Goal: Browse casually: Explore the website without a specific task or goal

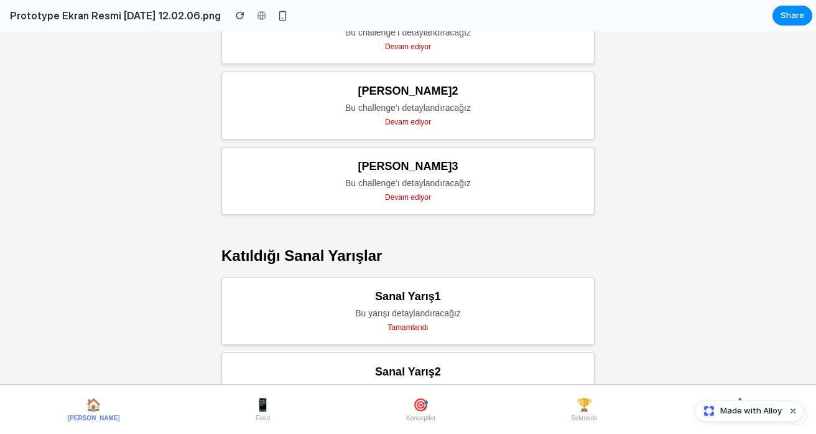
scroll to position [715, 0]
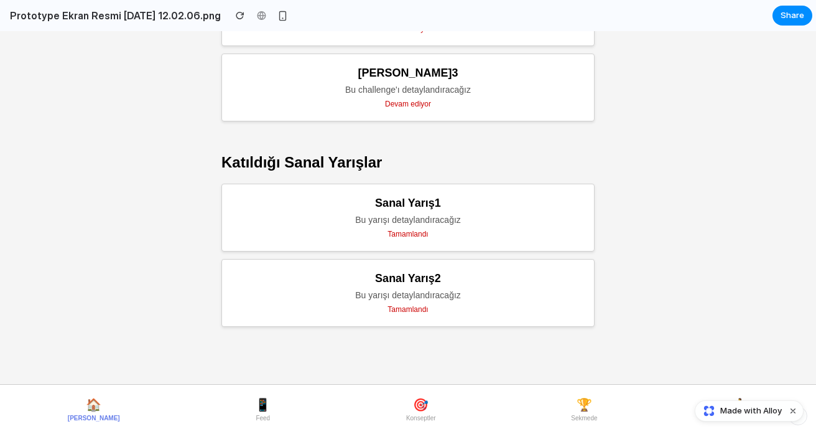
click at [401, 410] on button "🎯 Konseptler" at bounding box center [421, 409] width 40 height 34
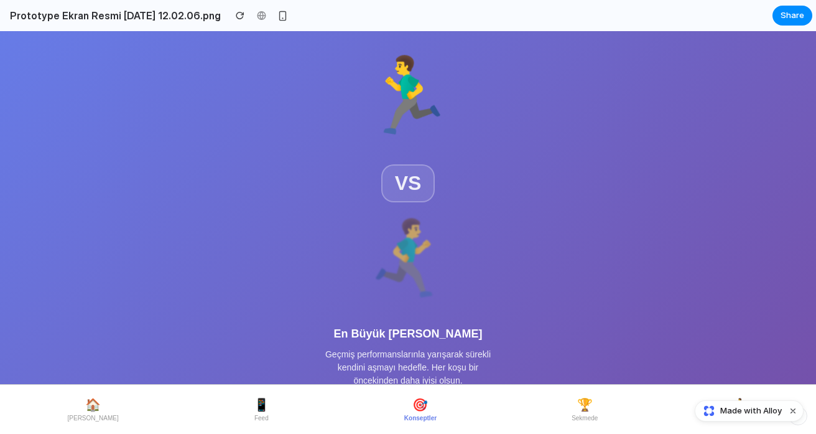
scroll to position [249, 0]
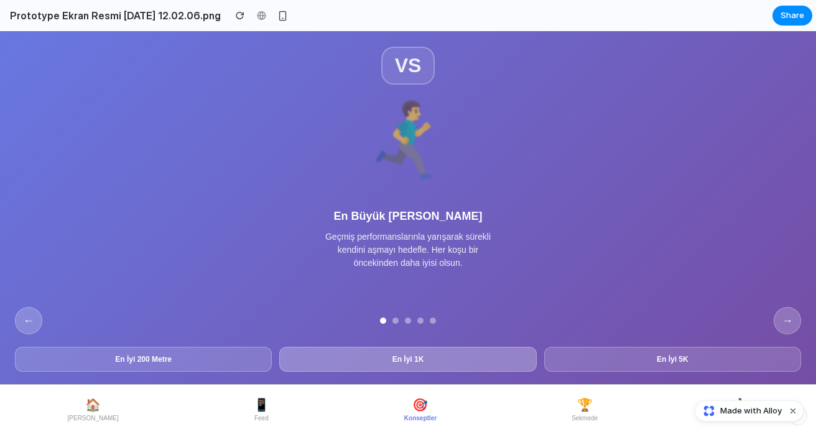
click at [383, 355] on button "En İyi 1K" at bounding box center [407, 359] width 257 height 25
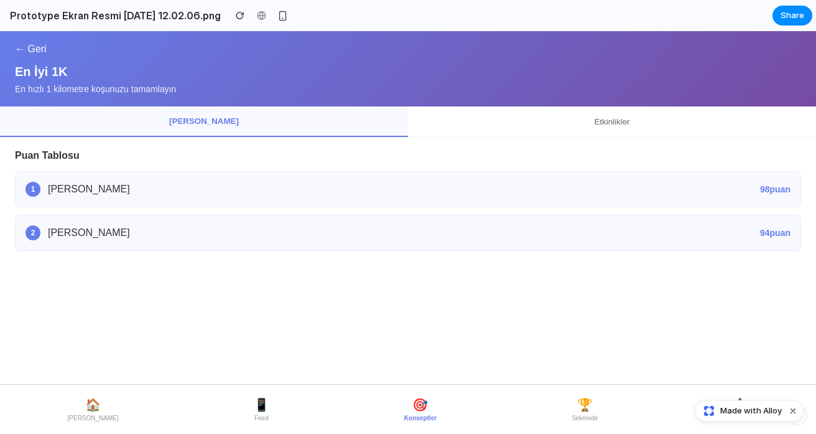
click at [597, 405] on button "🏆 Sekmede" at bounding box center [585, 409] width 36 height 34
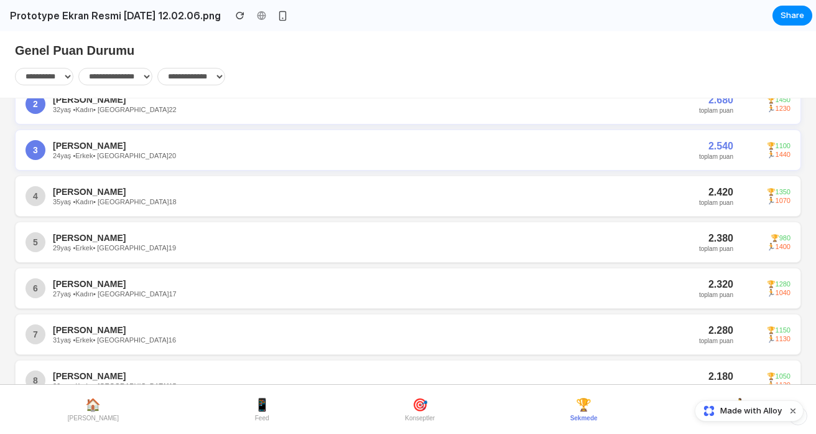
scroll to position [0, 0]
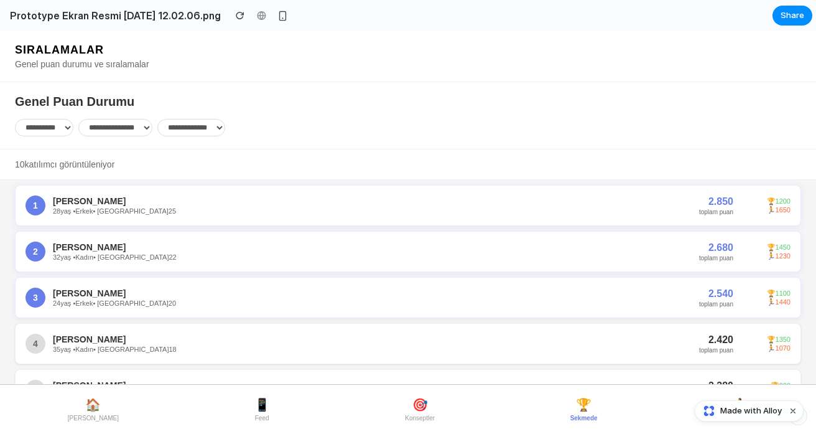
click at [254, 417] on button "📱 Feed" at bounding box center [262, 409] width 26 height 34
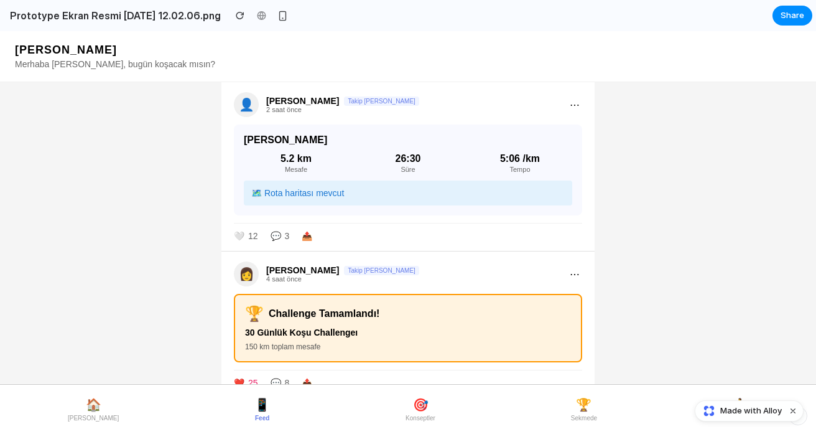
click at [95, 416] on span "[PERSON_NAME]" at bounding box center [93, 417] width 51 height 7
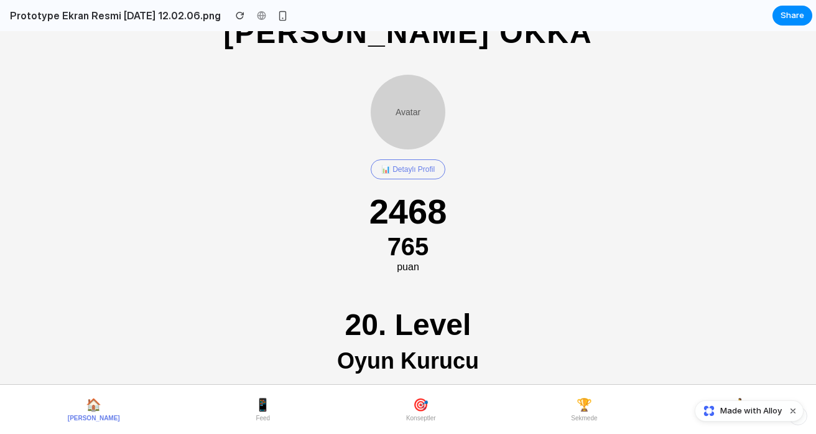
scroll to position [108, 0]
click at [587, 409] on button "🏆 Sekmede" at bounding box center [584, 409] width 36 height 34
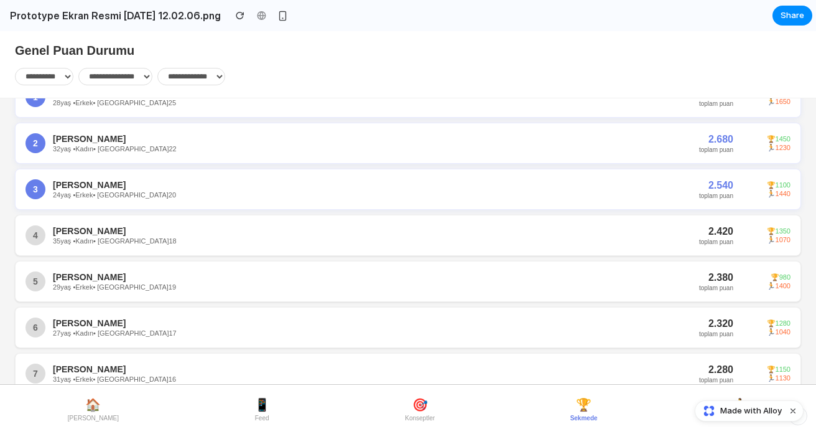
scroll to position [0, 0]
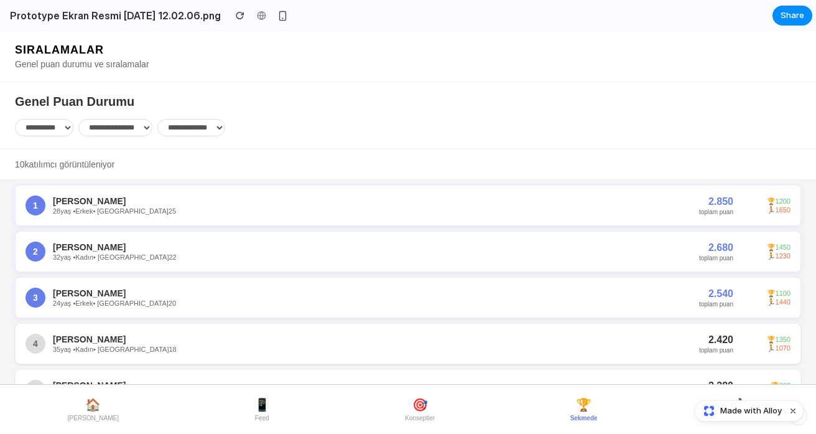
click at [128, 130] on select "**********" at bounding box center [115, 127] width 74 height 17
click at [43, 129] on select "**********" at bounding box center [44, 127] width 58 height 17
click at [127, 127] on select "**********" at bounding box center [115, 127] width 74 height 17
click at [209, 128] on select "**********" at bounding box center [191, 127] width 68 height 17
click at [253, 136] on div "**********" at bounding box center [408, 127] width 786 height 17
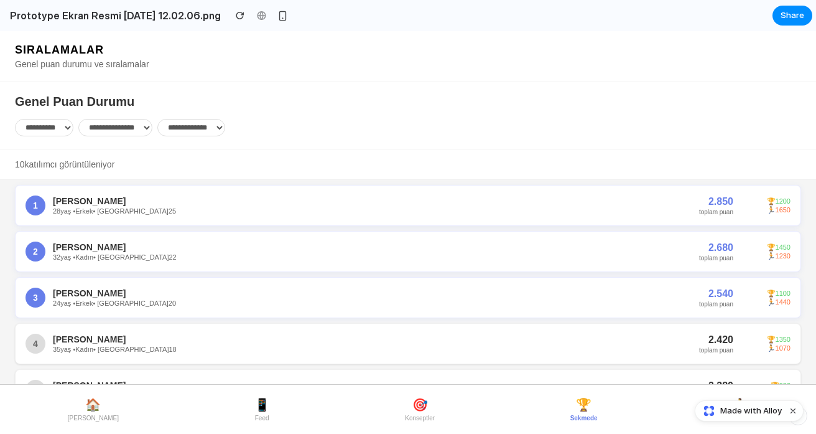
click at [771, 247] on div "🏆 1450" at bounding box center [766, 247] width 50 height 8
drag, startPoint x: 771, startPoint y: 248, endPoint x: 785, endPoint y: 263, distance: 20.3
click at [780, 268] on div "2 [PERSON_NAME] 32 yaş • Kadın • Seviye 22 2.680 toplam puan 🏆 1450 🏃 1230" at bounding box center [408, 251] width 786 height 41
click at [785, 263] on div "2 [PERSON_NAME] 32 yaş • Kadın • Seviye 22 2.680 toplam puan 🏆 1450 🏃 1230" at bounding box center [408, 251] width 786 height 41
click at [574, 413] on button "🏆 Sekmede" at bounding box center [584, 409] width 37 height 34
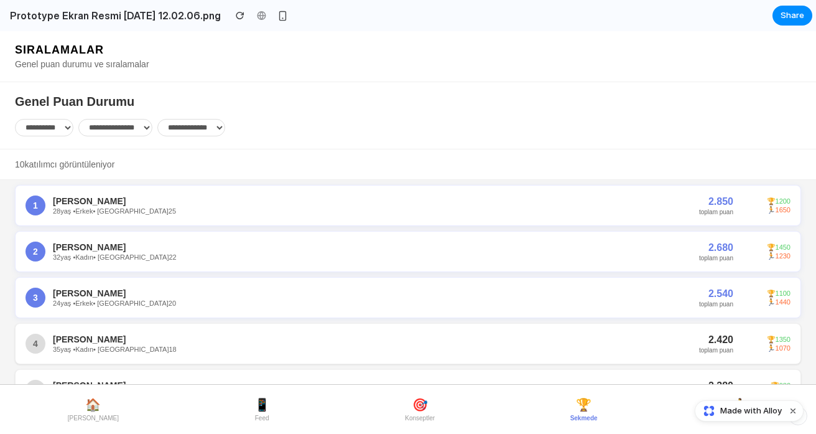
click at [146, 132] on select "**********" at bounding box center [115, 127] width 74 height 17
click at [55, 126] on select "**********" at bounding box center [44, 127] width 58 height 17
click at [139, 130] on select "**********" at bounding box center [115, 127] width 74 height 17
click at [225, 133] on select "**********" at bounding box center [191, 127] width 68 height 17
click at [297, 142] on div "**********" at bounding box center [408, 115] width 816 height 67
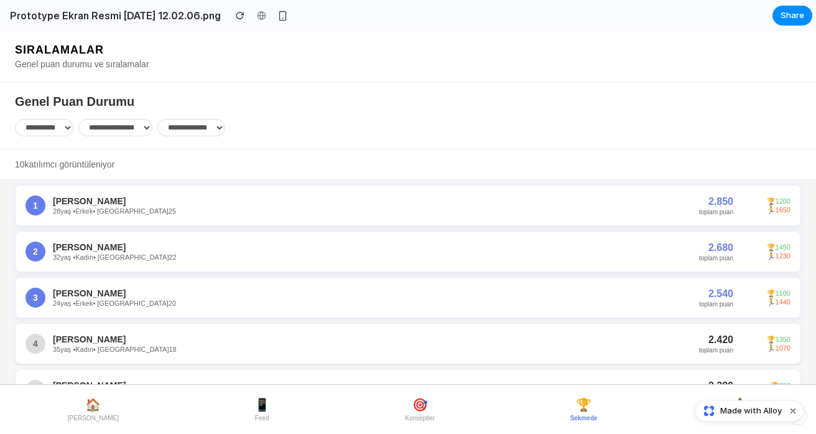
scroll to position [331, 0]
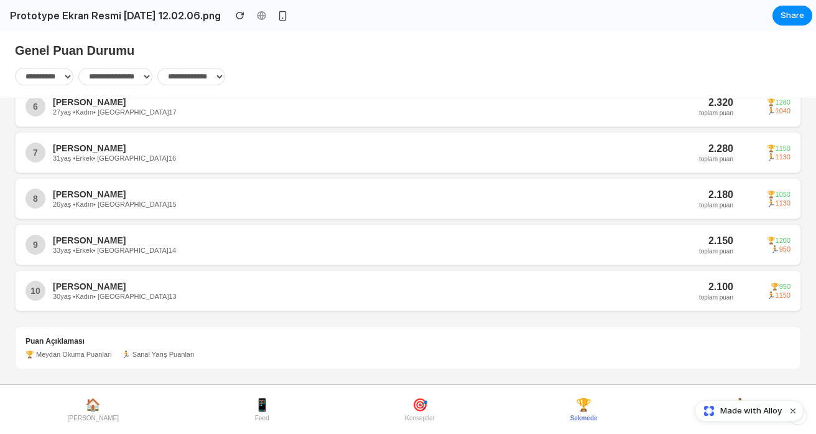
click at [415, 401] on span "🎯" at bounding box center [420, 404] width 16 height 15
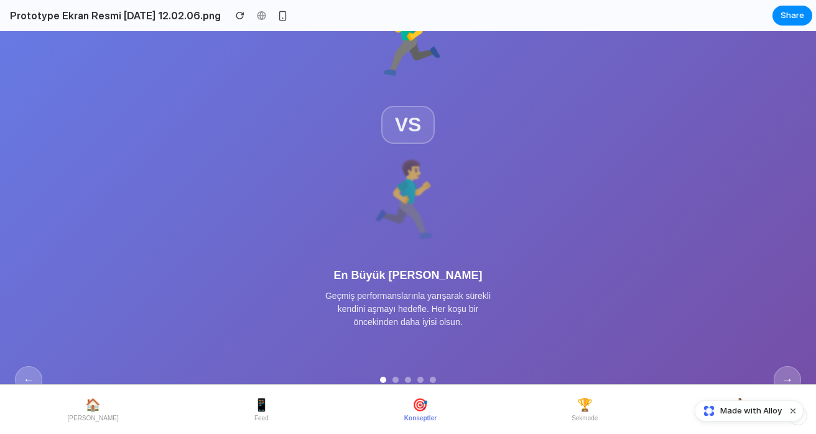
scroll to position [249, 0]
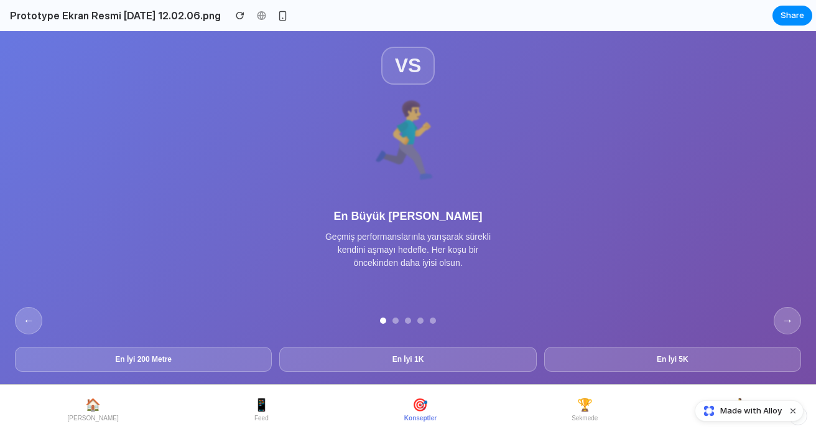
click at [786, 319] on button "→" at bounding box center [787, 320] width 27 height 27
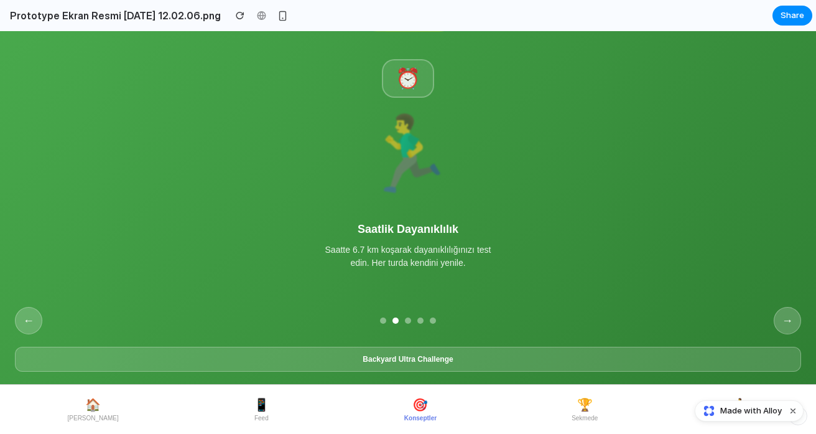
scroll to position [239, 0]
click at [783, 313] on button "→" at bounding box center [787, 320] width 27 height 27
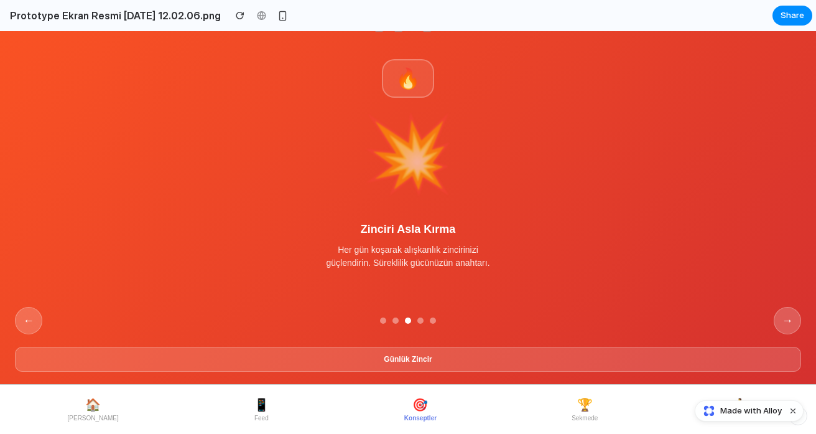
click at [780, 317] on button "→" at bounding box center [787, 320] width 27 height 27
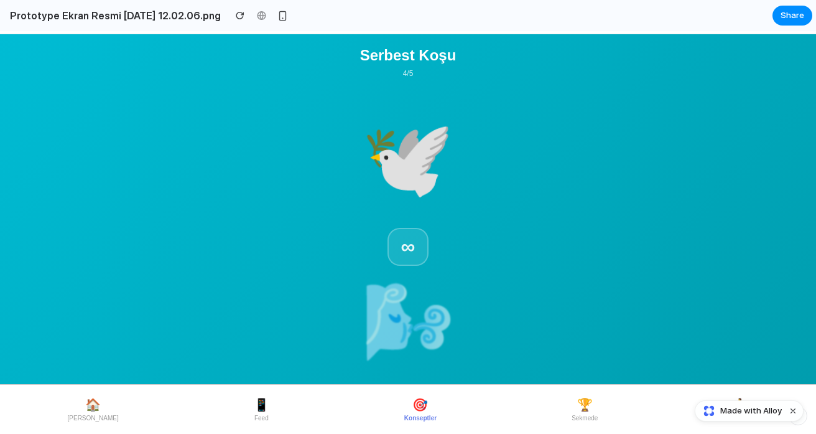
scroll to position [236, 0]
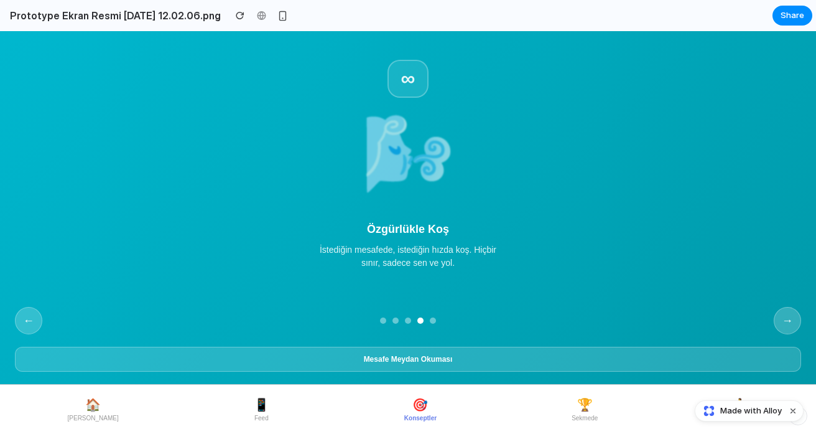
click at [784, 324] on button "→" at bounding box center [787, 320] width 27 height 27
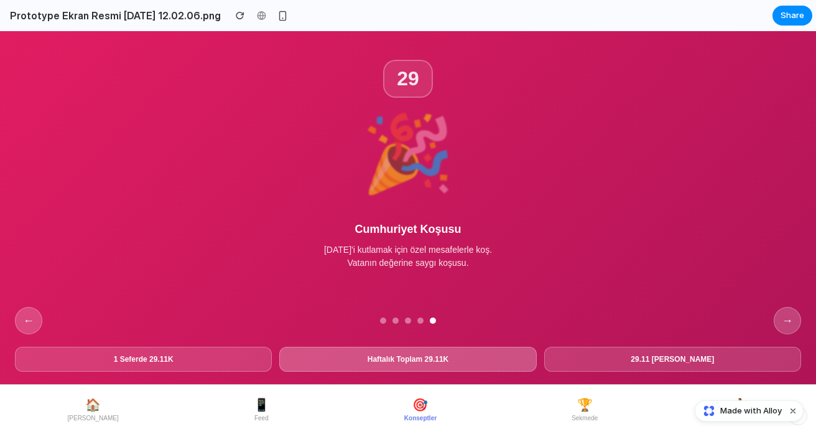
click at [419, 368] on button "Haftalık Toplam 29.11K" at bounding box center [407, 359] width 257 height 25
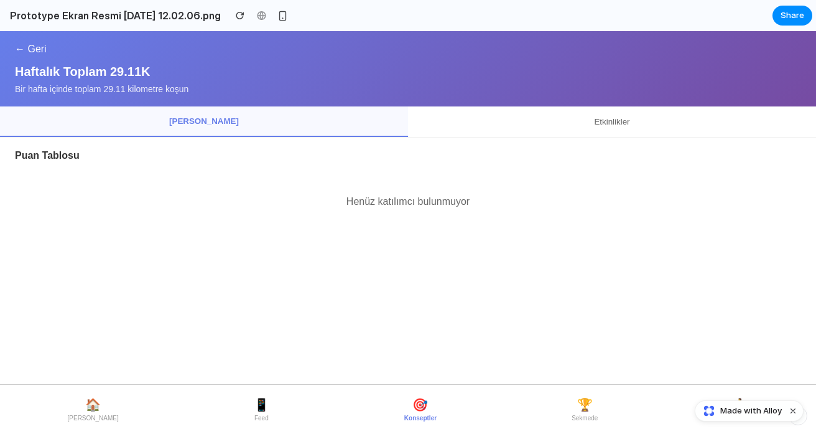
scroll to position [0, 0]
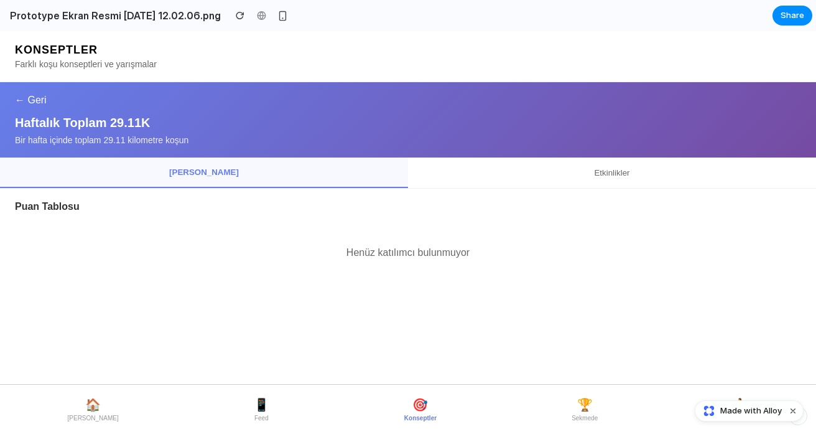
click at [19, 97] on button "← Geri" at bounding box center [31, 100] width 32 height 11
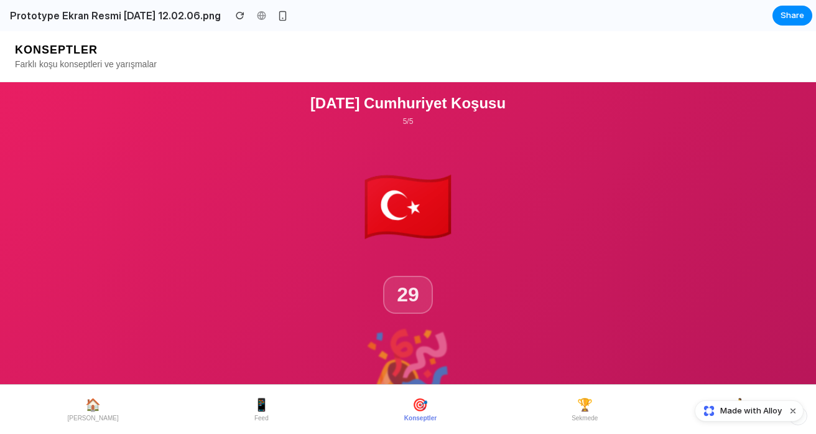
click at [574, 417] on span "Sekmede" at bounding box center [585, 417] width 26 height 7
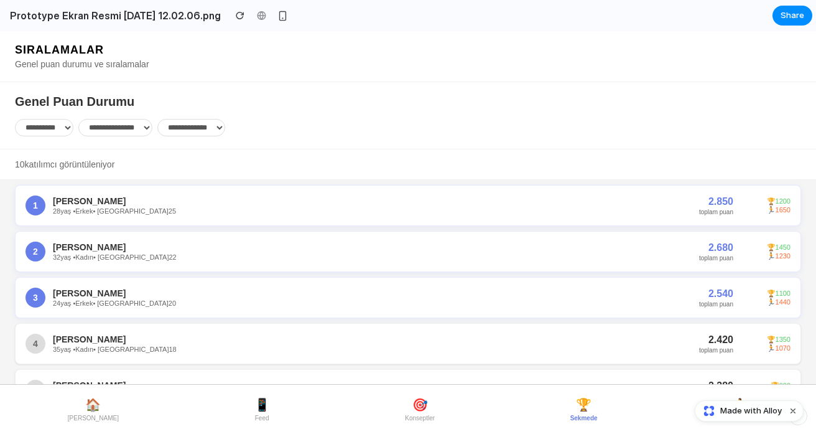
click at [794, 411] on button "Dismiss watermark" at bounding box center [793, 410] width 15 height 15
click at [742, 415] on span "Koş" at bounding box center [740, 417] width 11 height 7
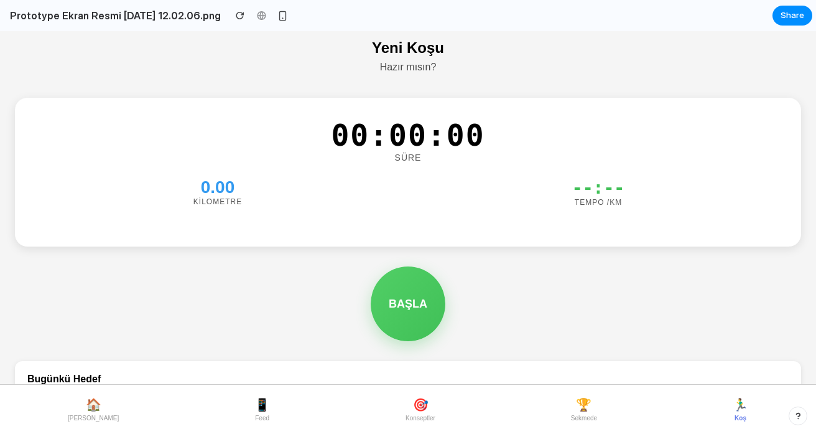
scroll to position [61, 0]
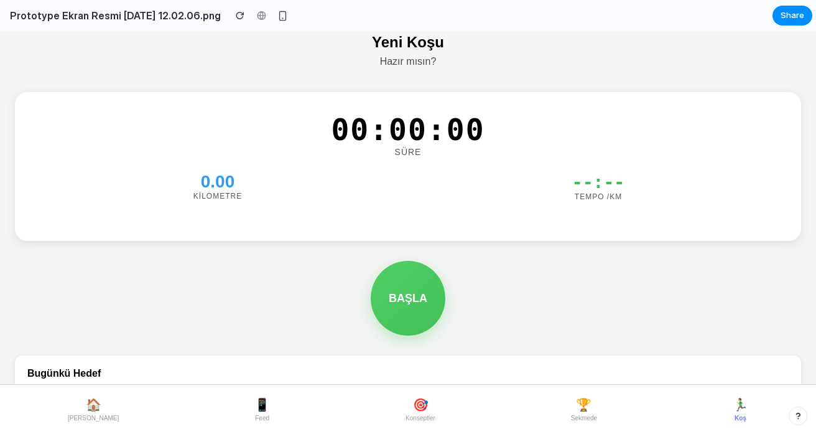
click at [432, 270] on div "BAŞLA" at bounding box center [408, 298] width 786 height 75
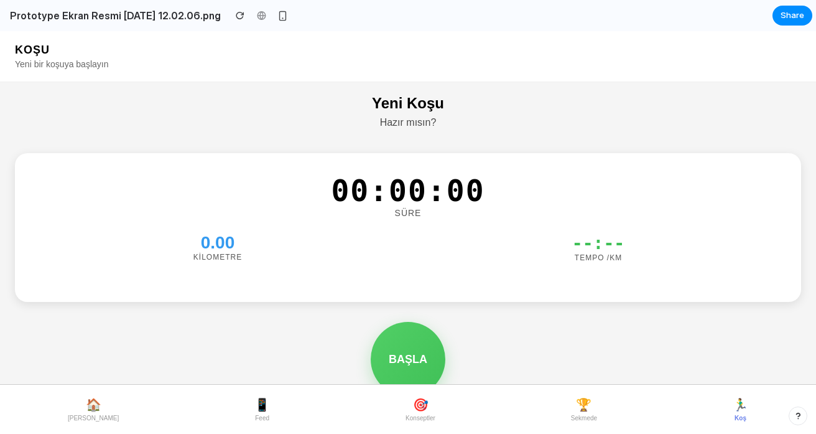
click at [403, 402] on button "🎯 Konseptler" at bounding box center [421, 409] width 40 height 34
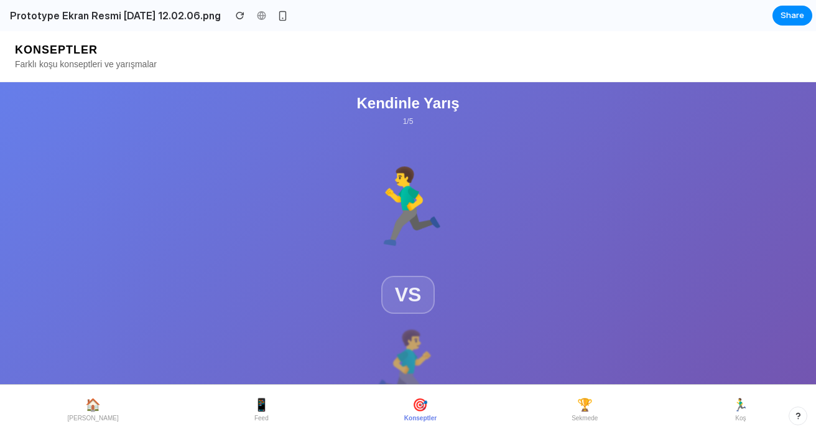
click at [94, 410] on button "🏠 [PERSON_NAME]" at bounding box center [93, 409] width 61 height 34
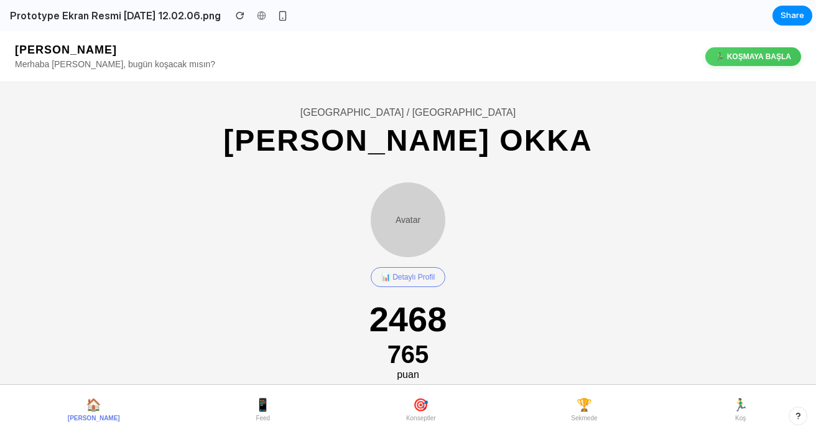
click at [411, 419] on span "Konseptler" at bounding box center [421, 417] width 30 height 7
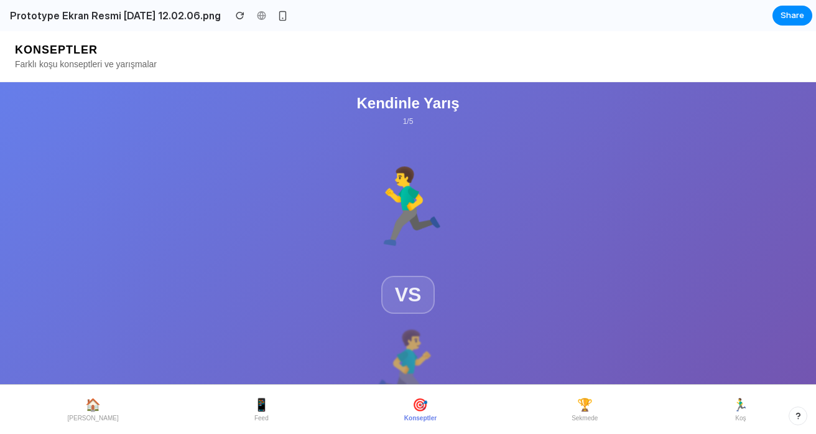
drag, startPoint x: 274, startPoint y: 401, endPoint x: 263, endPoint y: 404, distance: 12.2
click at [274, 401] on nav "🏠 [PERSON_NAME] 📱 Feed 🎯 Konseptler 🏆 Sekmede 🏃‍♂️ Koş" at bounding box center [408, 408] width 816 height 49
click at [226, 410] on nav "🏠 [PERSON_NAME] 📱 Feed 🎯 Konseptler 🏆 Sekmede 🏃‍♂️ Koş" at bounding box center [408, 408] width 816 height 49
click at [249, 407] on button "📱 Feed" at bounding box center [262, 409] width 26 height 34
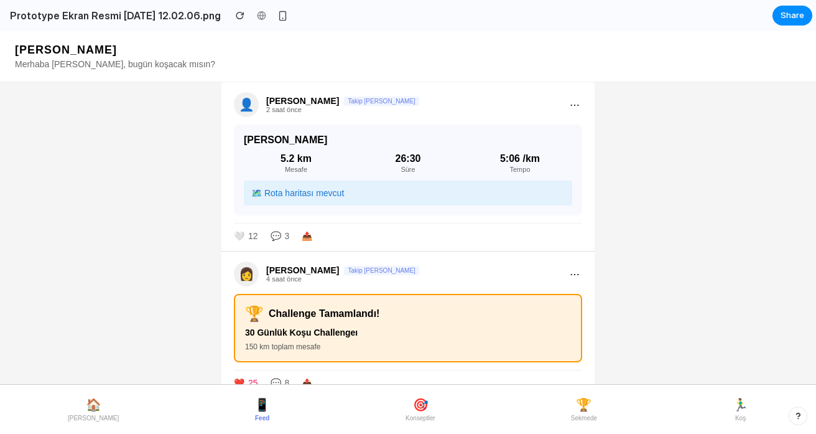
click at [414, 405] on span "🎯" at bounding box center [421, 404] width 16 height 15
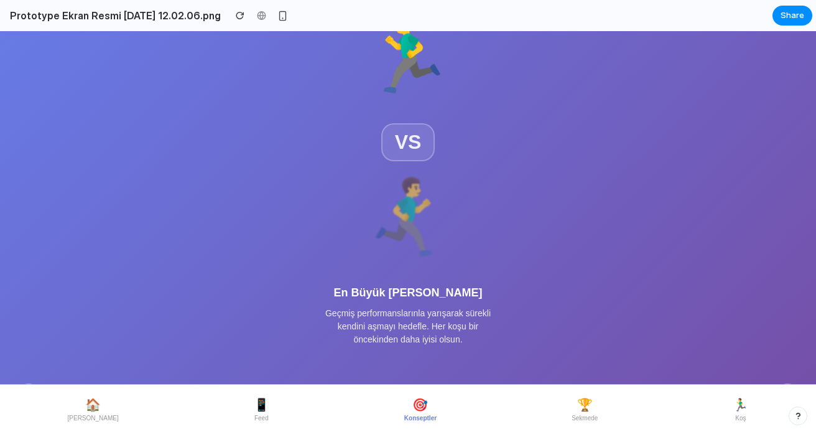
scroll to position [249, 0]
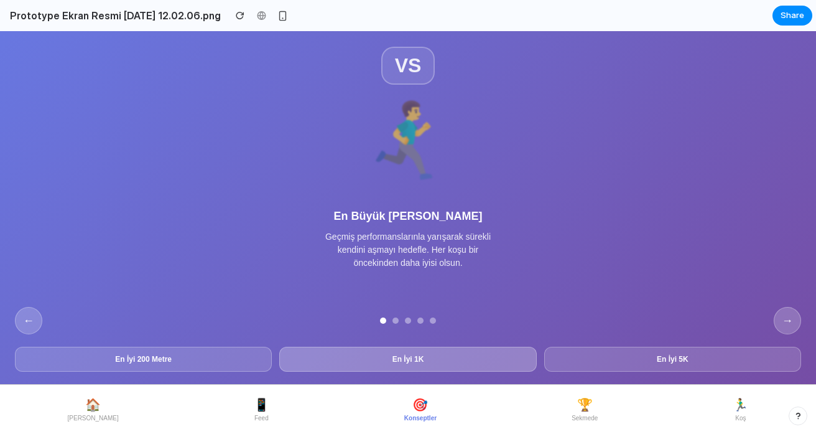
click at [399, 351] on button "En İyi 1K" at bounding box center [407, 359] width 257 height 25
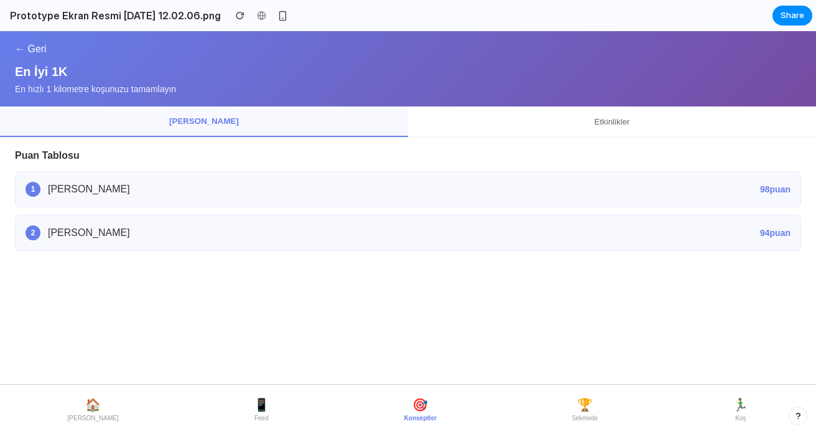
click at [457, 226] on div "2 [PERSON_NAME] 94 puan" at bounding box center [408, 233] width 786 height 36
click at [440, 193] on div "1 [PERSON_NAME] 98 puan" at bounding box center [408, 189] width 786 height 36
click at [576, 128] on button "Etkinlikler" at bounding box center [612, 121] width 408 height 30
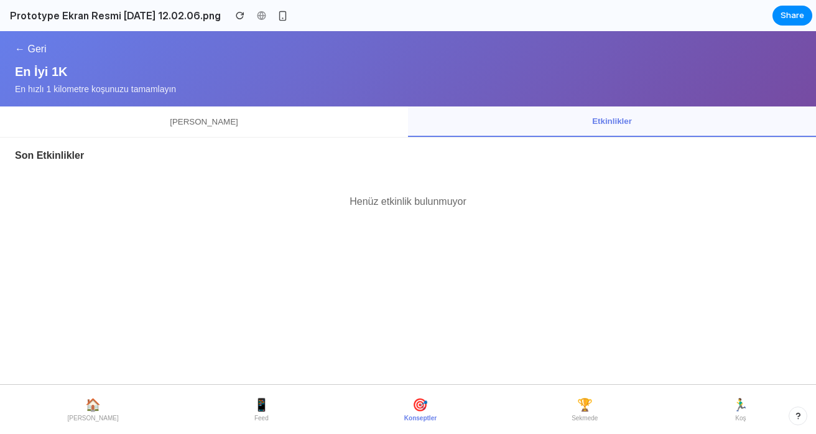
click at [342, 109] on button "[PERSON_NAME]" at bounding box center [204, 121] width 408 height 30
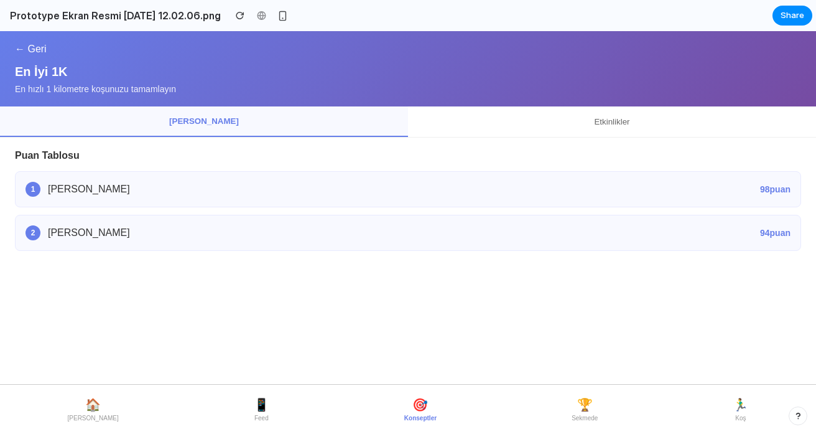
click at [580, 411] on button "🏆 Sekmede" at bounding box center [585, 409] width 36 height 34
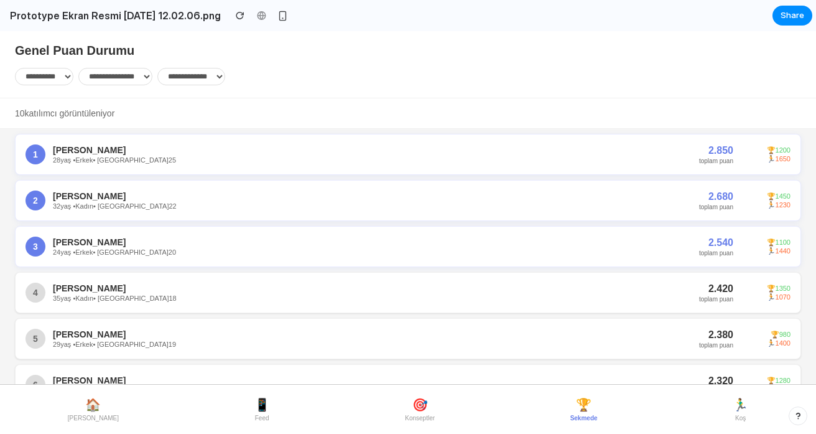
drag, startPoint x: 376, startPoint y: 392, endPoint x: 416, endPoint y: 427, distance: 53.4
click at [376, 392] on nav "🏠 [PERSON_NAME] 📱 Feed 🎯 Konseptler 🏆 Sekmede 🏃‍♂️ Koş" at bounding box center [408, 408] width 816 height 49
click at [424, 431] on nav "🏠 [PERSON_NAME] 📱 Feed 🎯 Konseptler 🏆 Sekmede 🏃‍♂️ Koş" at bounding box center [408, 408] width 816 height 49
click at [418, 408] on button "🎯 Konseptler" at bounding box center [420, 409] width 40 height 34
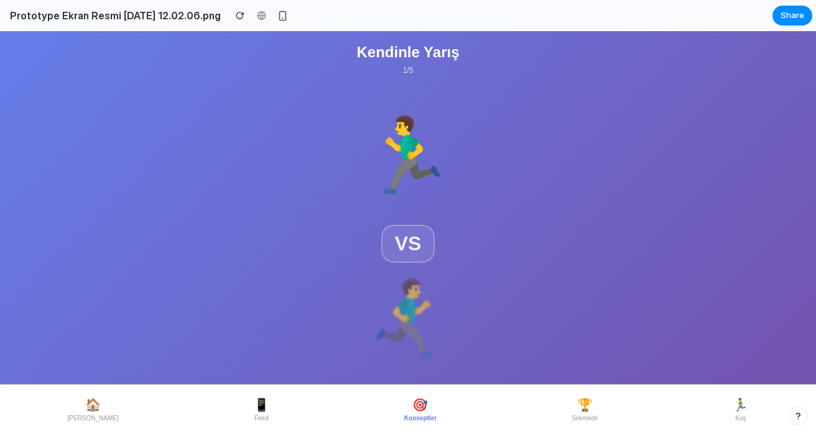
scroll to position [0, 0]
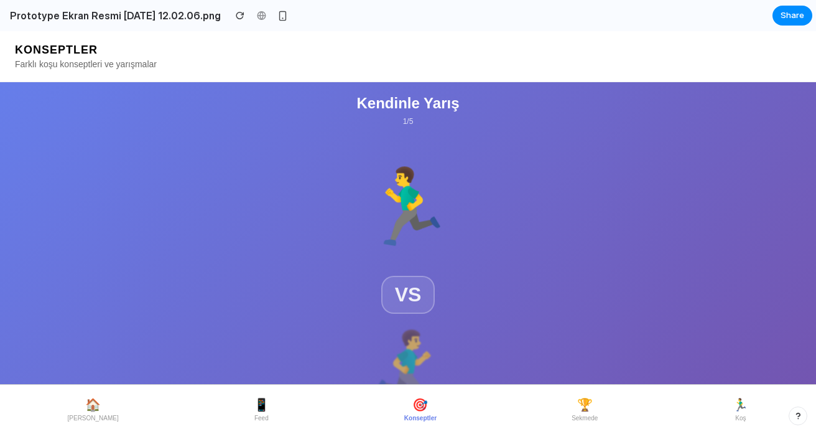
click at [590, 415] on span "Sekmede" at bounding box center [585, 417] width 26 height 7
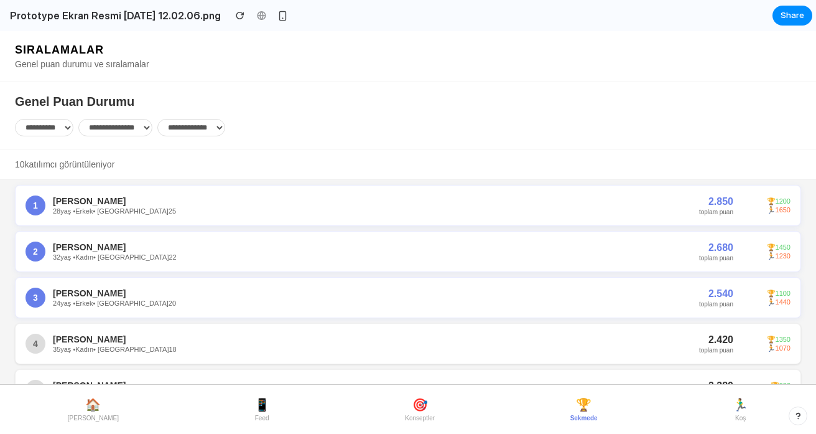
click at [73, 129] on select "**********" at bounding box center [44, 127] width 58 height 17
click at [146, 131] on select "**********" at bounding box center [115, 127] width 74 height 17
click at [214, 130] on select "**********" at bounding box center [191, 127] width 68 height 17
click at [246, 142] on div "**********" at bounding box center [408, 115] width 816 height 67
click at [86, 241] on div "2 [PERSON_NAME] 32 yaş • Kadın • Seviye 22 2.680 toplam puan 🏆 1450 🏃 1230" at bounding box center [408, 251] width 786 height 41
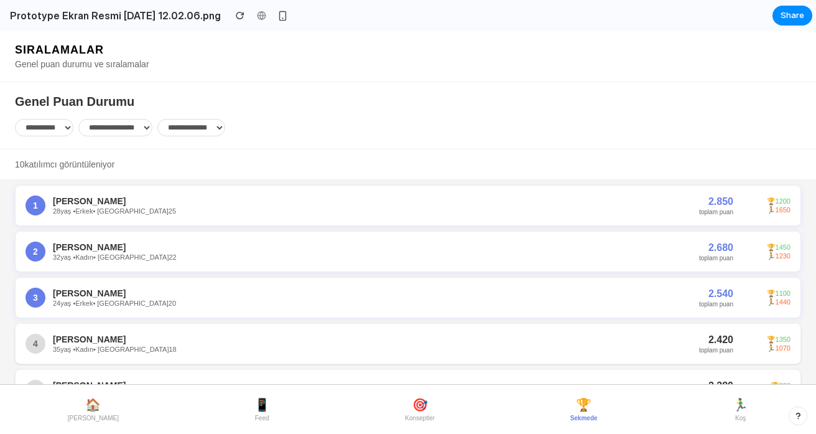
drag, startPoint x: 71, startPoint y: 252, endPoint x: 48, endPoint y: 254, distance: 23.1
click at [70, 252] on div "[PERSON_NAME]" at bounding box center [376, 247] width 646 height 10
click at [41, 254] on div "2" at bounding box center [36, 251] width 20 height 20
click at [748, 409] on button "🏃‍♂️ Koş" at bounding box center [741, 409] width 26 height 34
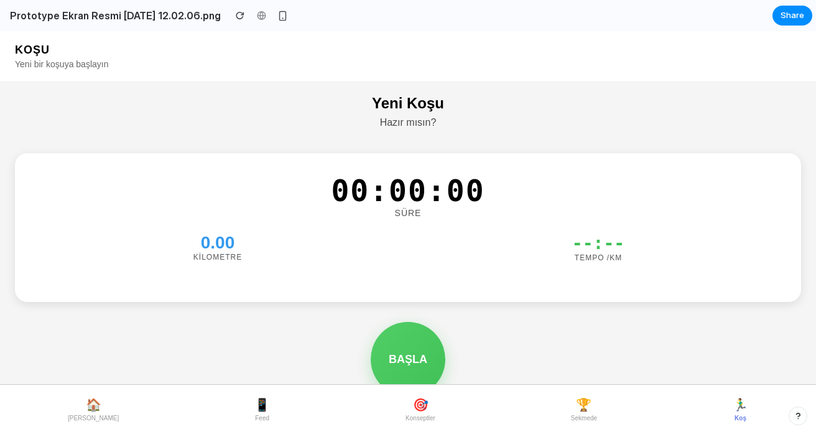
drag, startPoint x: 404, startPoint y: 406, endPoint x: 375, endPoint y: 406, distance: 28.6
click at [413, 406] on span "🎯" at bounding box center [421, 404] width 16 height 15
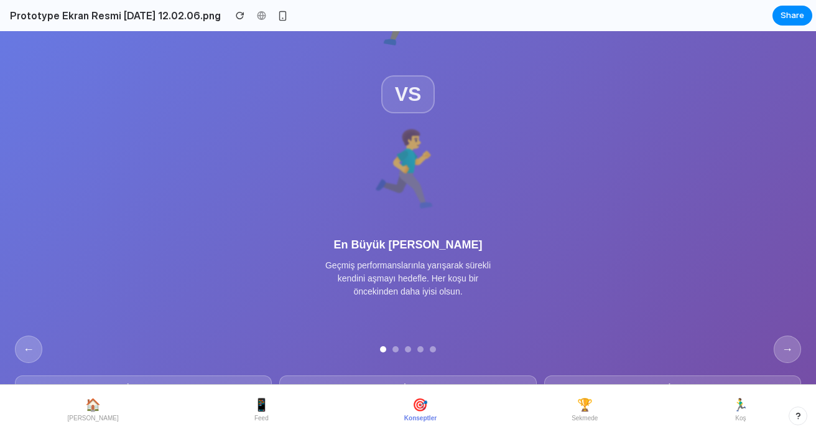
scroll to position [249, 0]
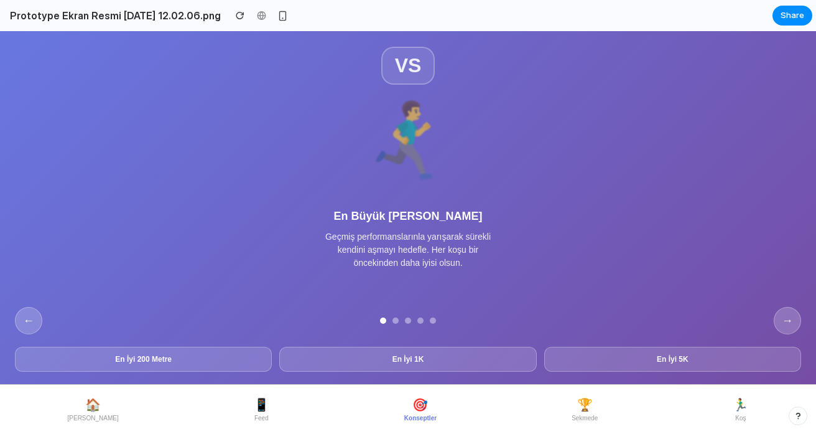
click at [778, 315] on button "→" at bounding box center [787, 320] width 27 height 27
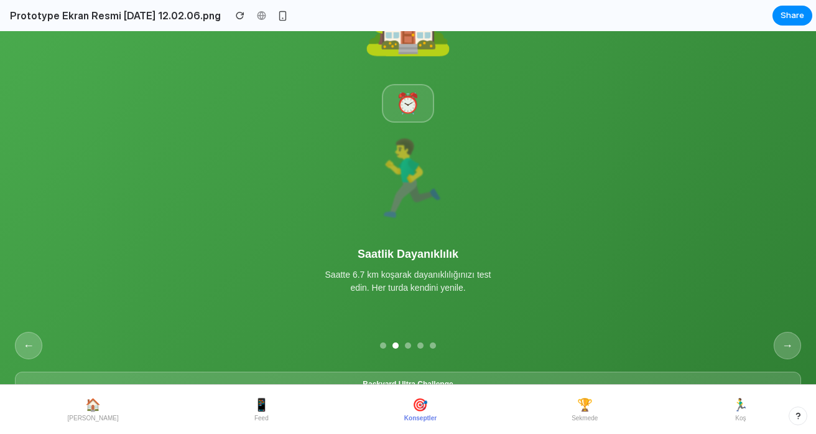
scroll to position [200, 0]
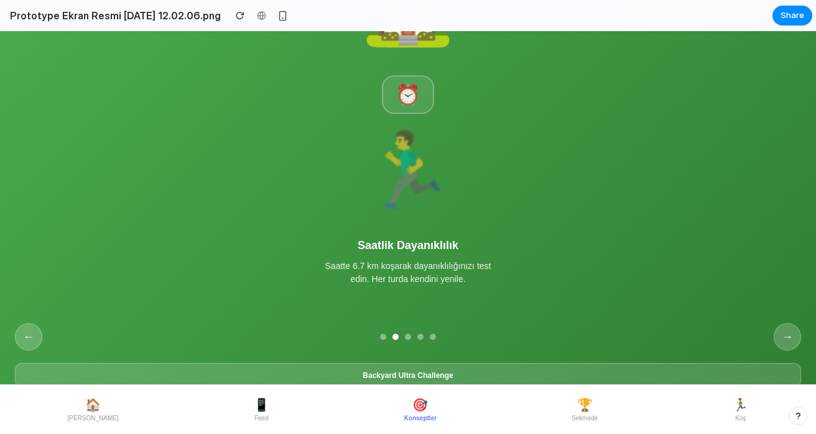
click at [792, 350] on button "→" at bounding box center [787, 336] width 27 height 27
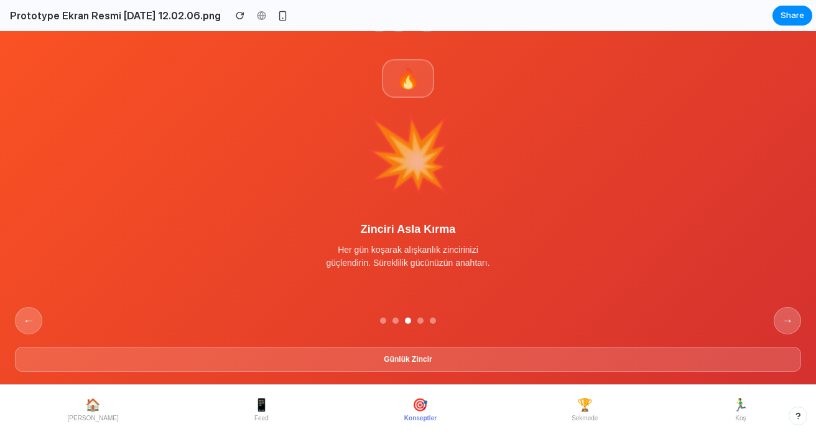
scroll to position [0, 0]
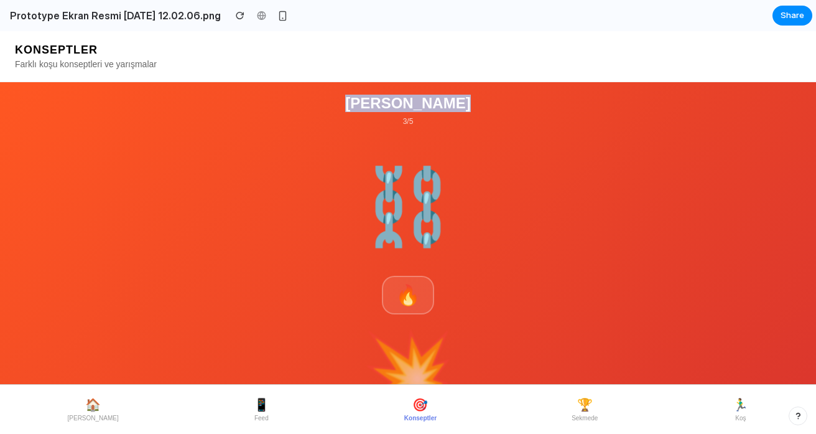
drag, startPoint x: 480, startPoint y: 108, endPoint x: 389, endPoint y: 119, distance: 91.5
click at [293, 98] on h2 "[PERSON_NAME]" at bounding box center [408, 103] width 786 height 17
copy h2 "[PERSON_NAME]"
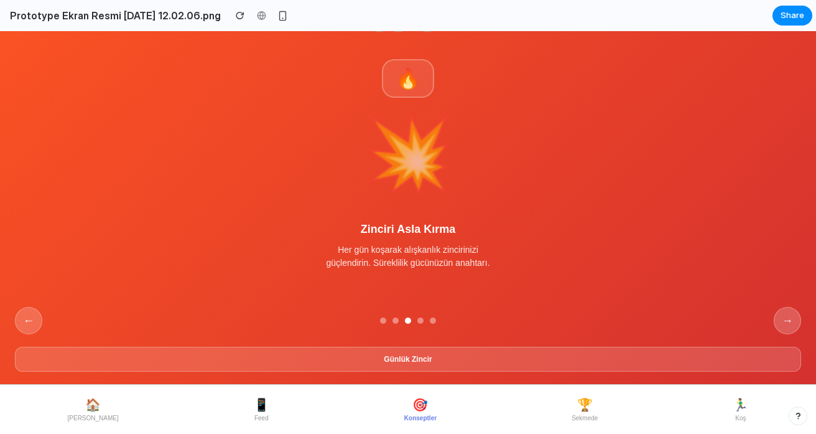
click at [775, 318] on button "→" at bounding box center [787, 320] width 27 height 27
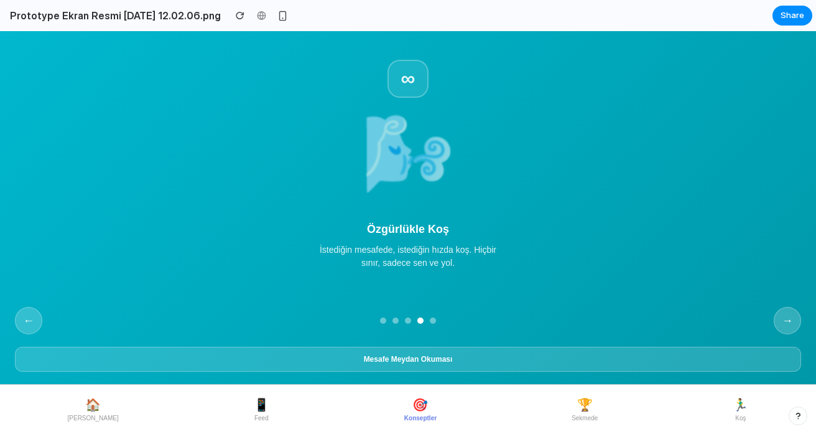
scroll to position [235, 0]
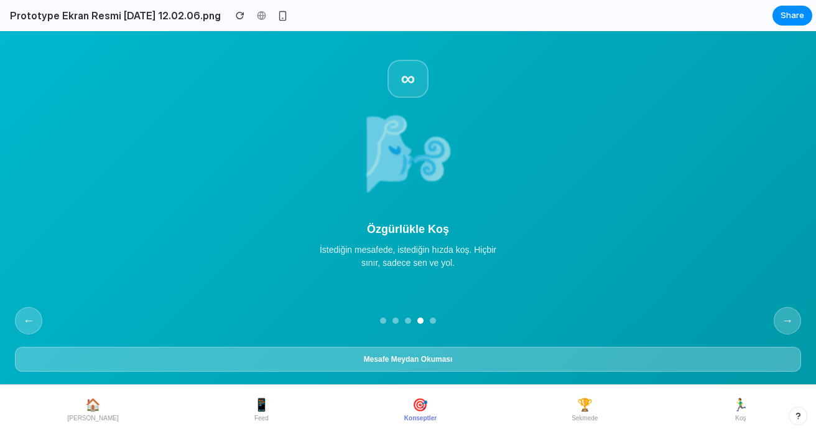
click at [427, 358] on button "Mesafe Meydan Okuması" at bounding box center [408, 359] width 786 height 25
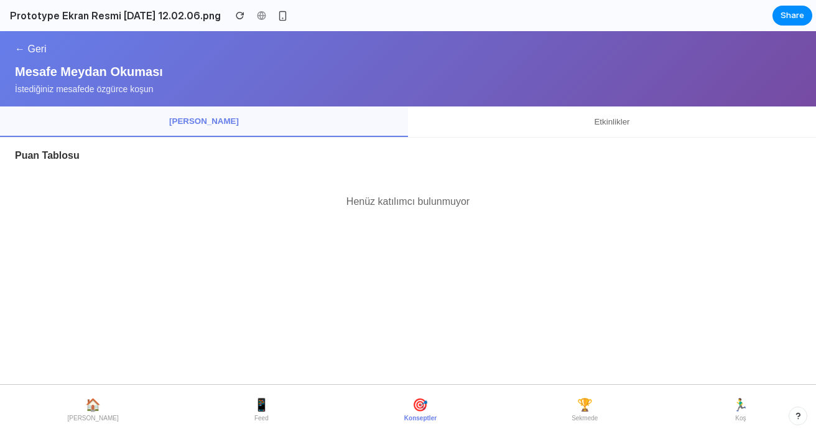
click at [21, 51] on button "← Geri" at bounding box center [31, 49] width 32 height 11
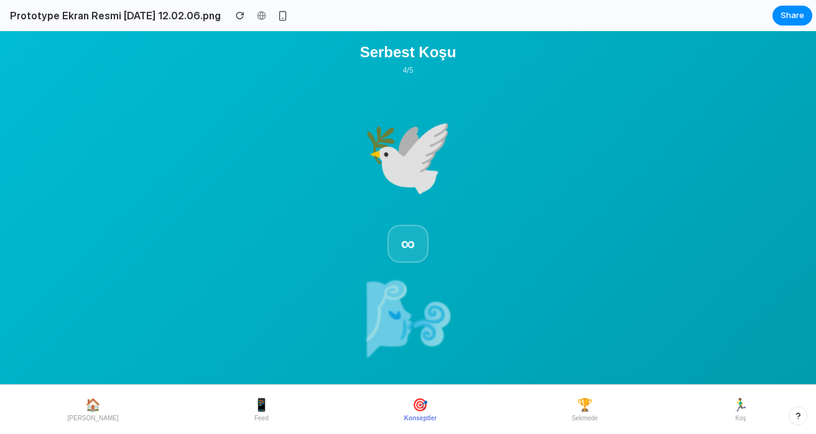
scroll to position [236, 0]
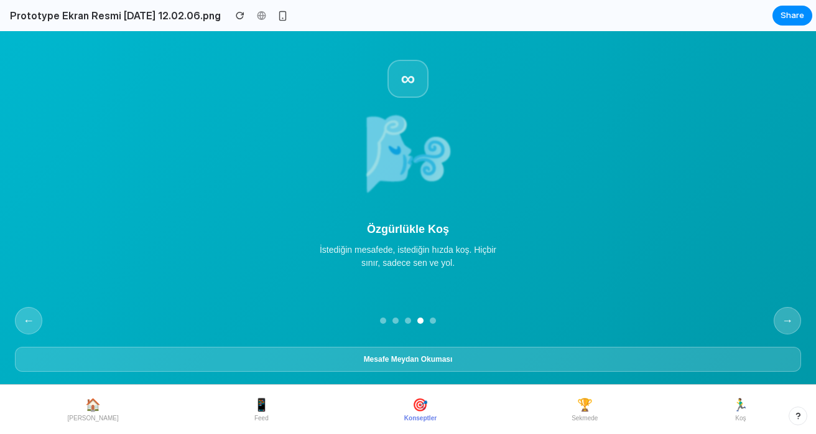
click at [451, 381] on div "← → Mesafe Meydan Okuması" at bounding box center [408, 339] width 816 height 90
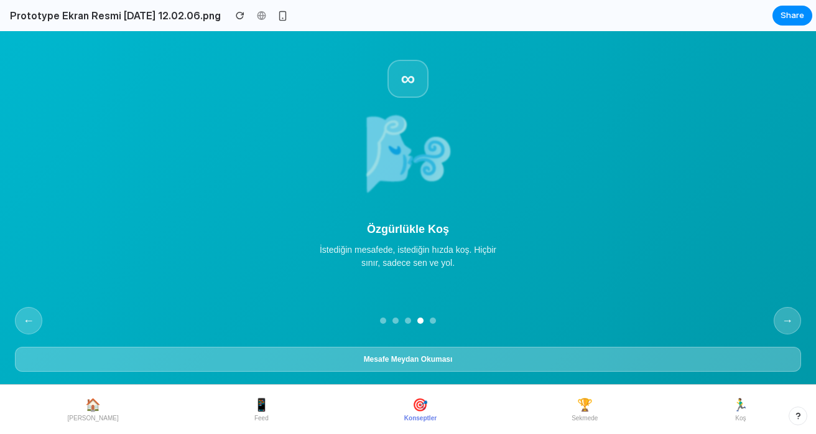
click at [455, 367] on button "Mesafe Meydan Okuması" at bounding box center [408, 359] width 786 height 25
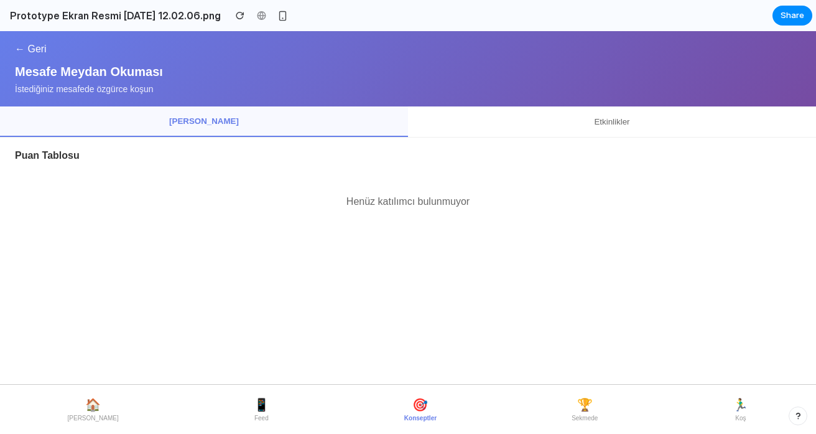
scroll to position [51, 0]
click at [23, 52] on button "← Geri" at bounding box center [31, 49] width 32 height 11
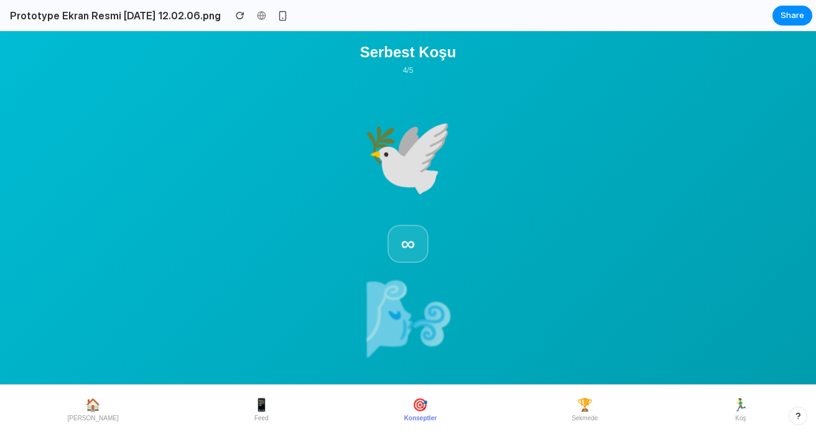
scroll to position [236, 0]
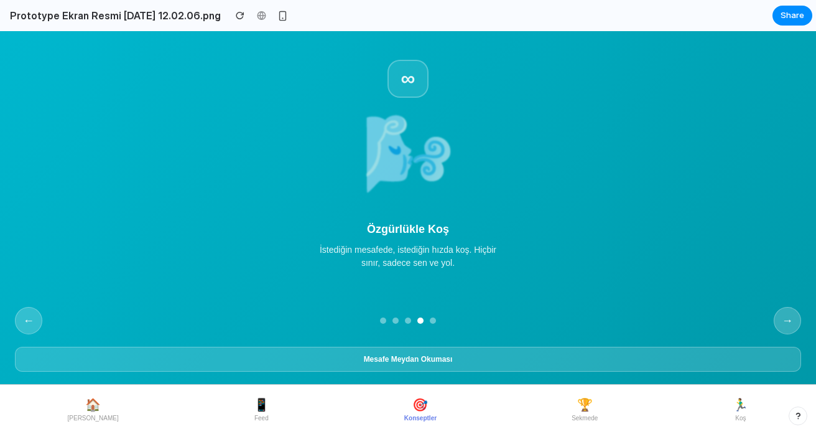
click at [793, 315] on button "→" at bounding box center [787, 320] width 27 height 27
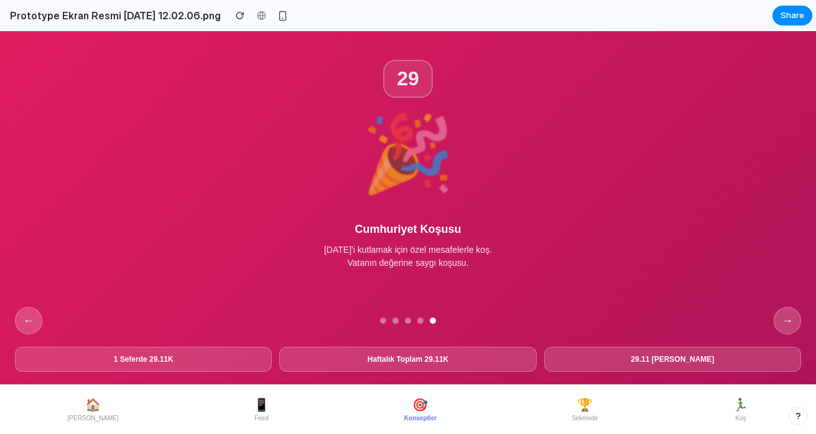
click at [788, 317] on button "→" at bounding box center [787, 320] width 27 height 27
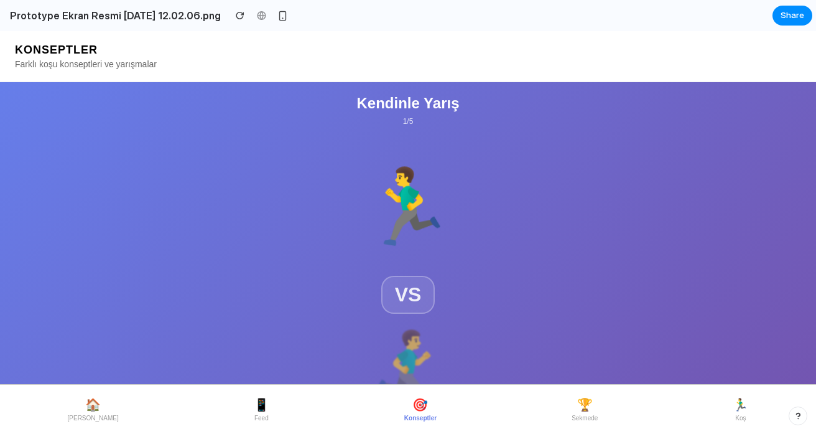
scroll to position [249, 0]
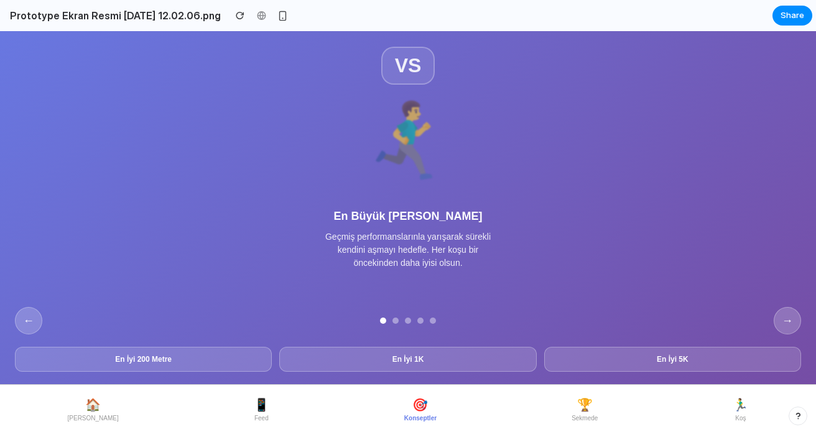
drag, startPoint x: 106, startPoint y: 413, endPoint x: 86, endPoint y: 412, distance: 19.9
click at [106, 413] on nav "🏠 [PERSON_NAME] 📱 Feed 🎯 Konseptler 🏆 Sekmede 🏃‍♂️ Koş" at bounding box center [408, 408] width 816 height 49
click at [72, 411] on button "🏠 [PERSON_NAME]" at bounding box center [93, 409] width 61 height 34
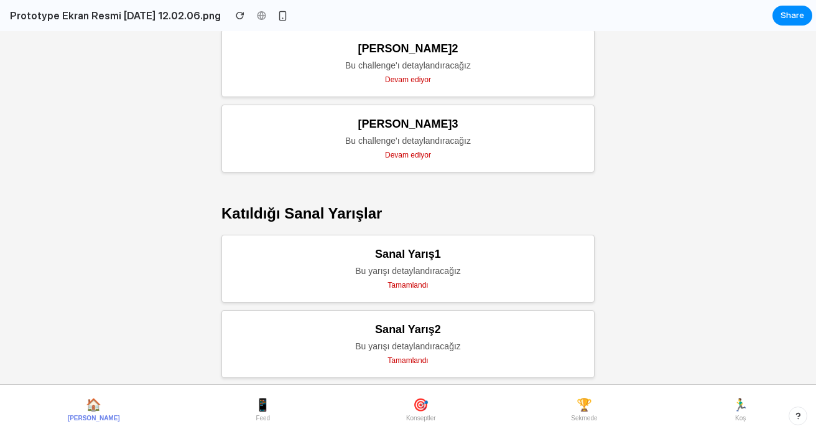
scroll to position [490, 0]
